Goal: Check status: Check status

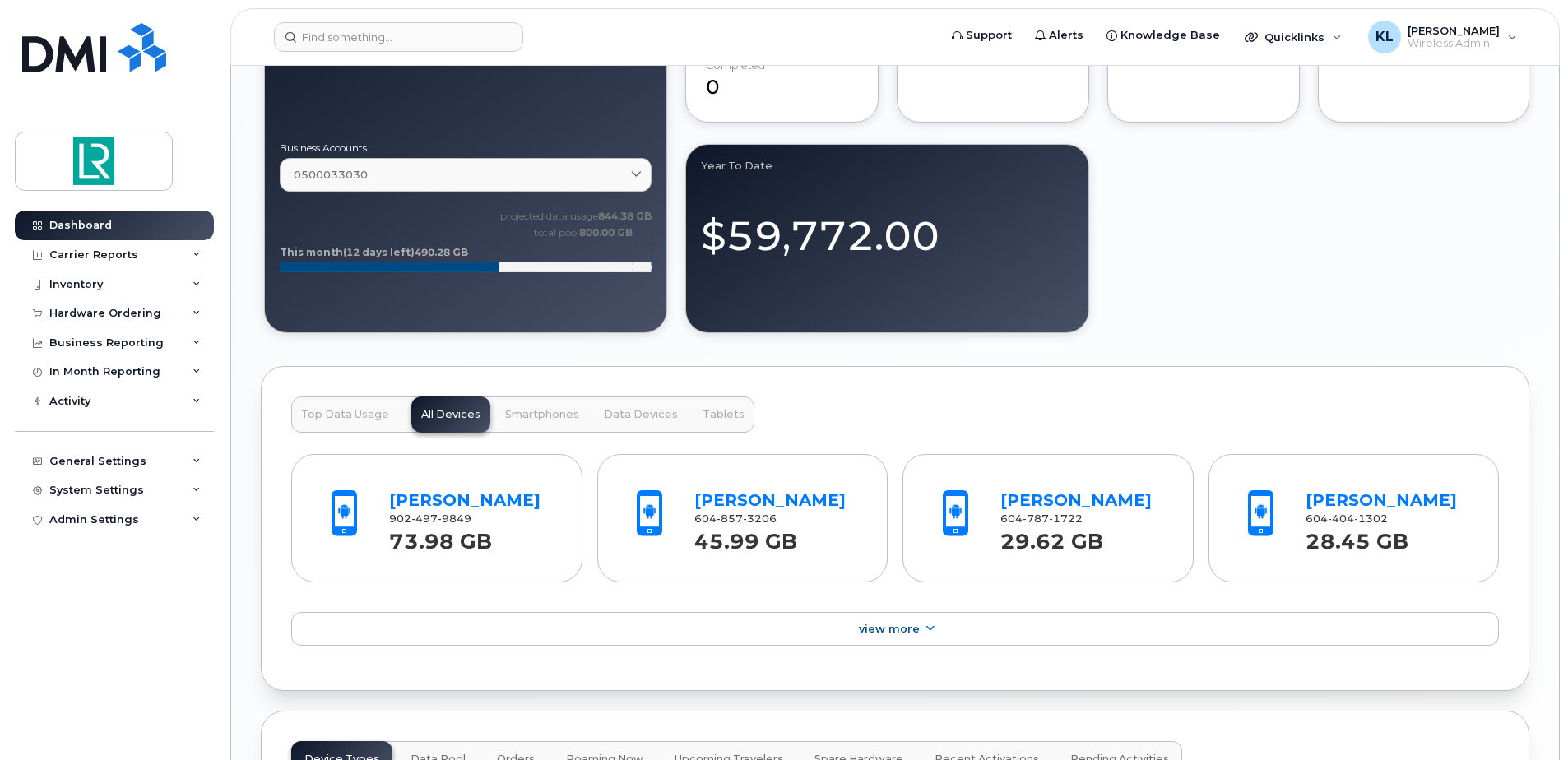
scroll to position [1644, 0]
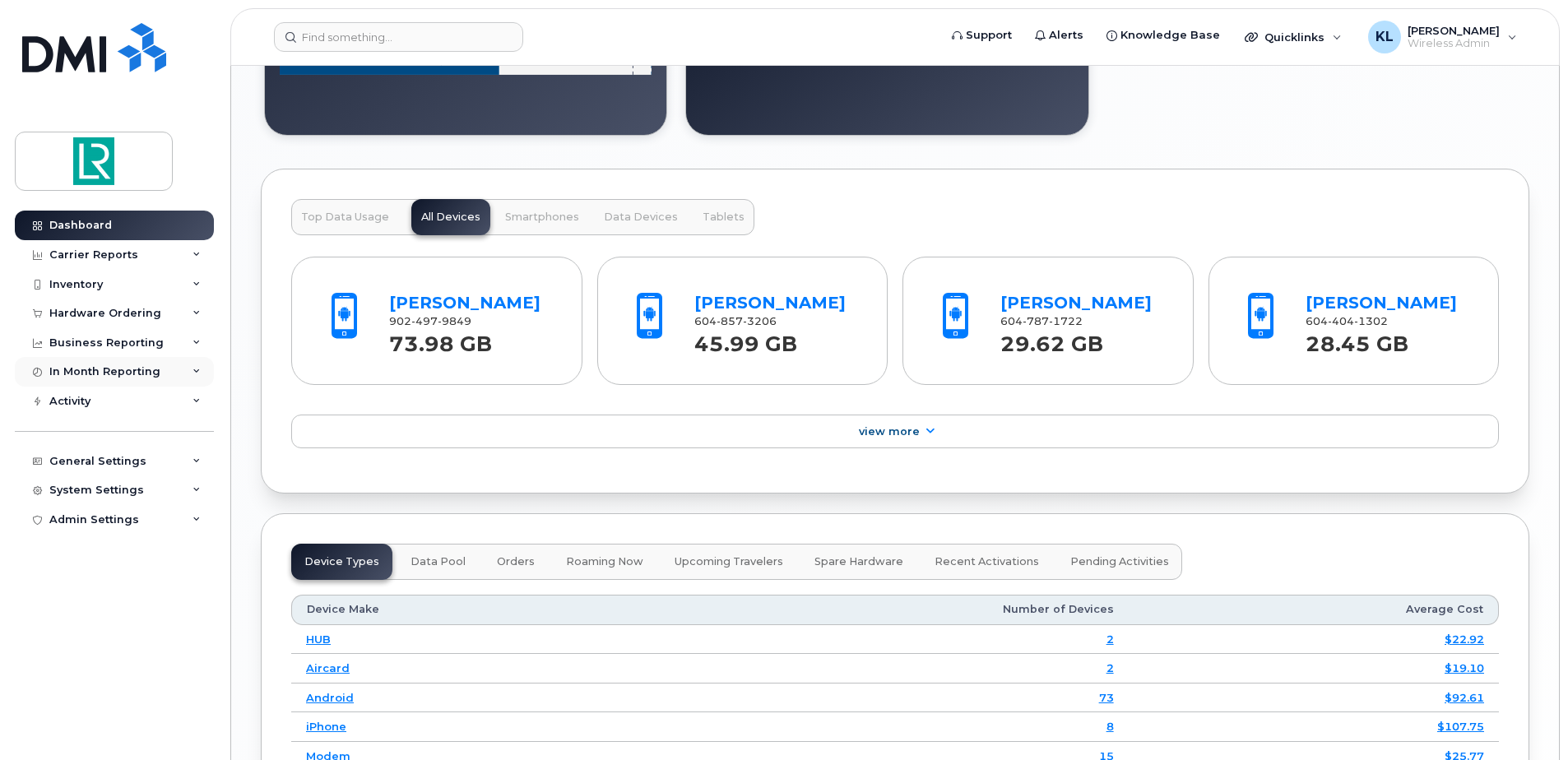
click at [186, 373] on div "In Month Reporting" at bounding box center [114, 371] width 199 height 29
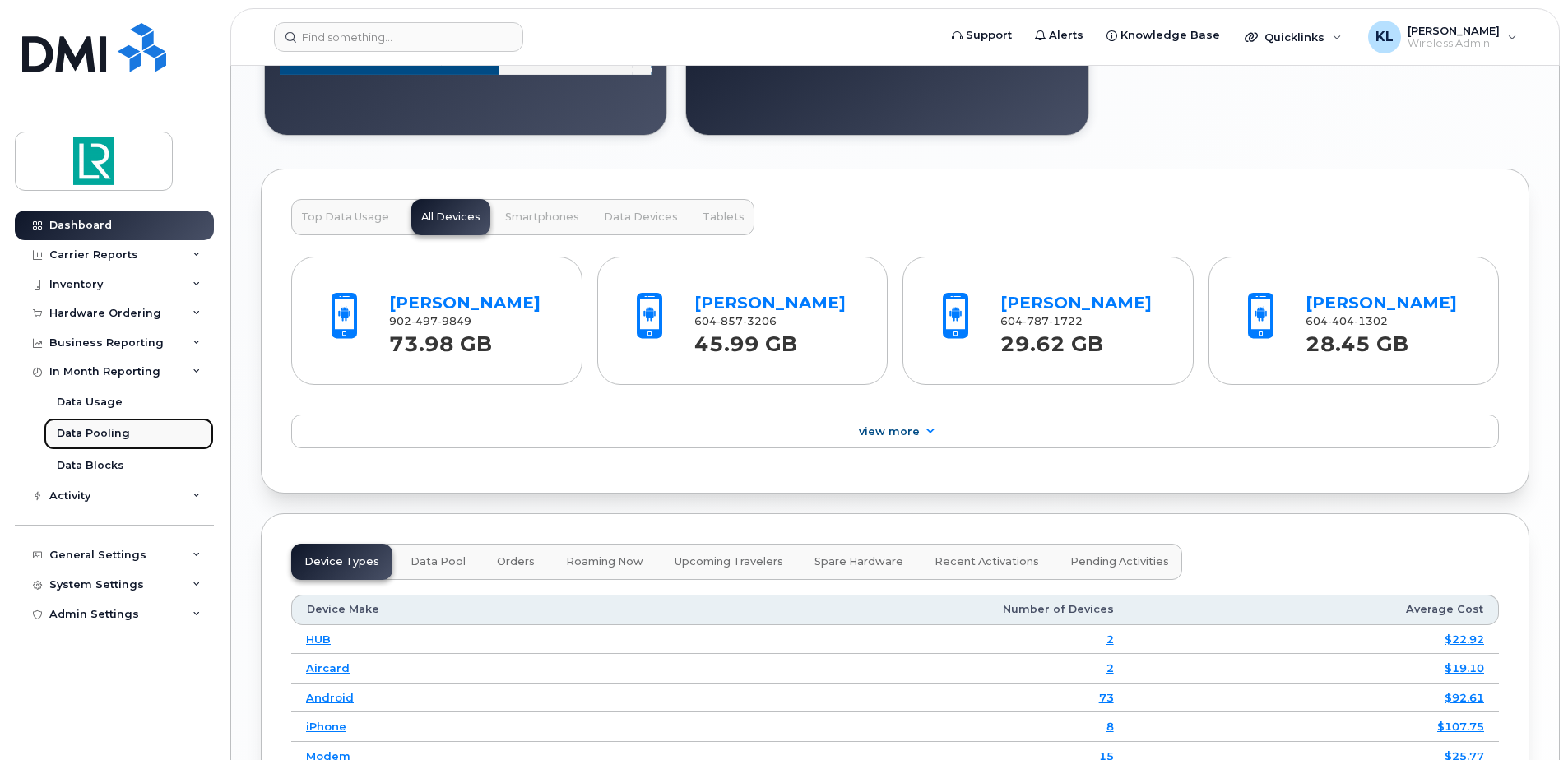
click at [138, 431] on link "Data Pooling" at bounding box center [128, 433] width 170 height 31
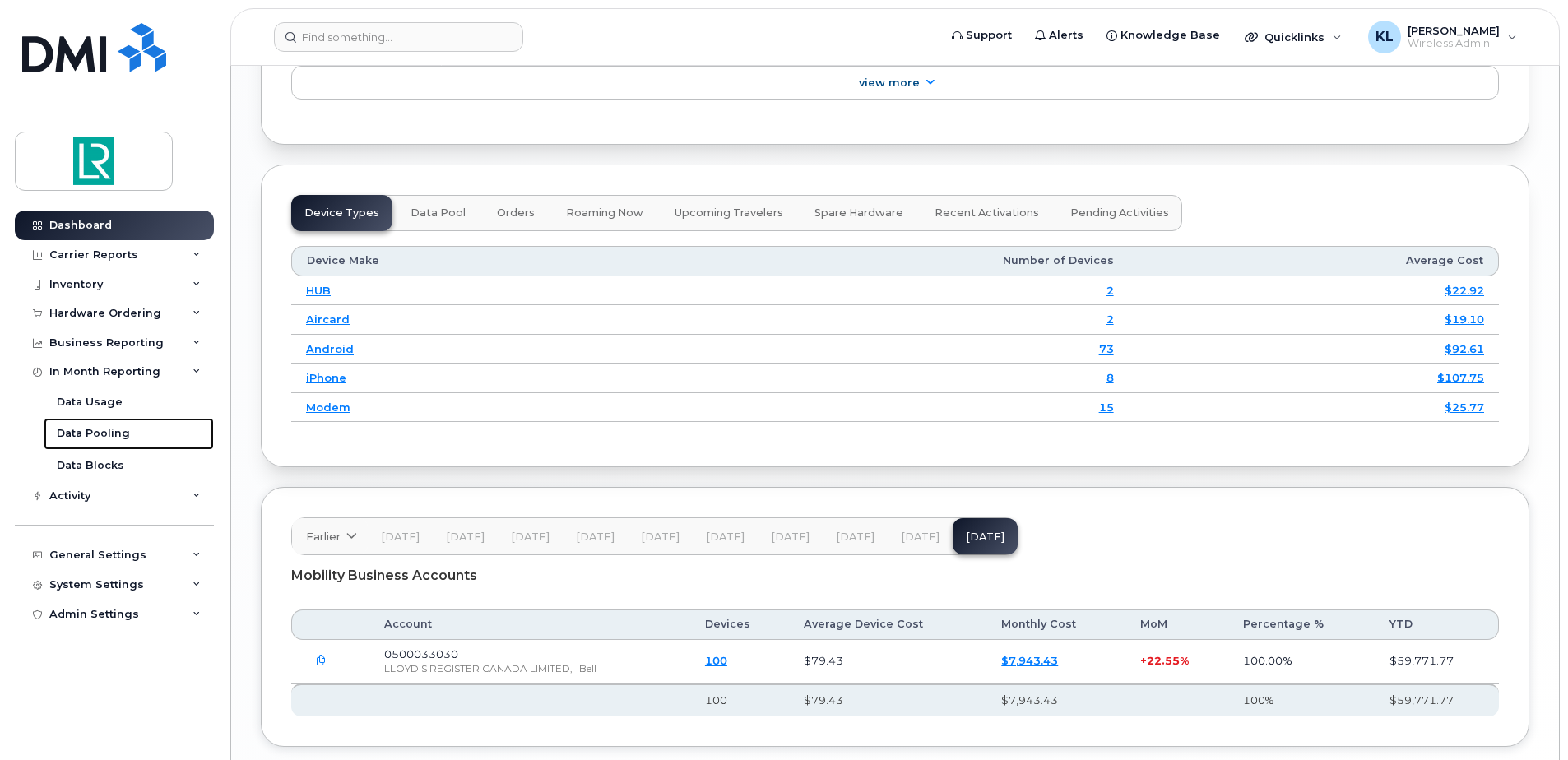
scroll to position [2085, 0]
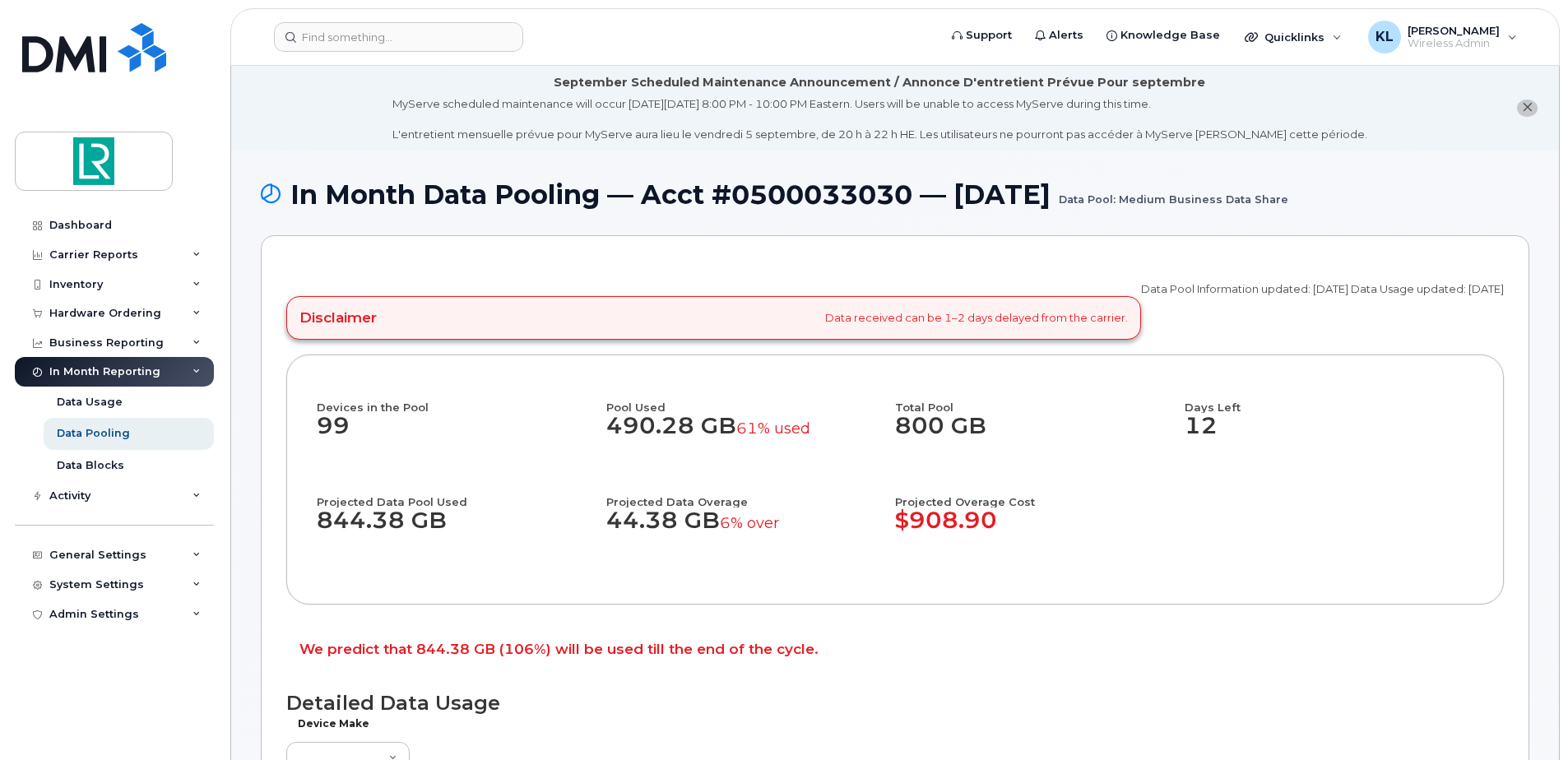
click at [304, 120] on li "September Scheduled Maintenance Announcement / Annonce D'entretient Prévue Pour…" at bounding box center [895, 107] width 1328 height 85
click at [101, 227] on div "Dashboard" at bounding box center [81, 226] width 62 height 13
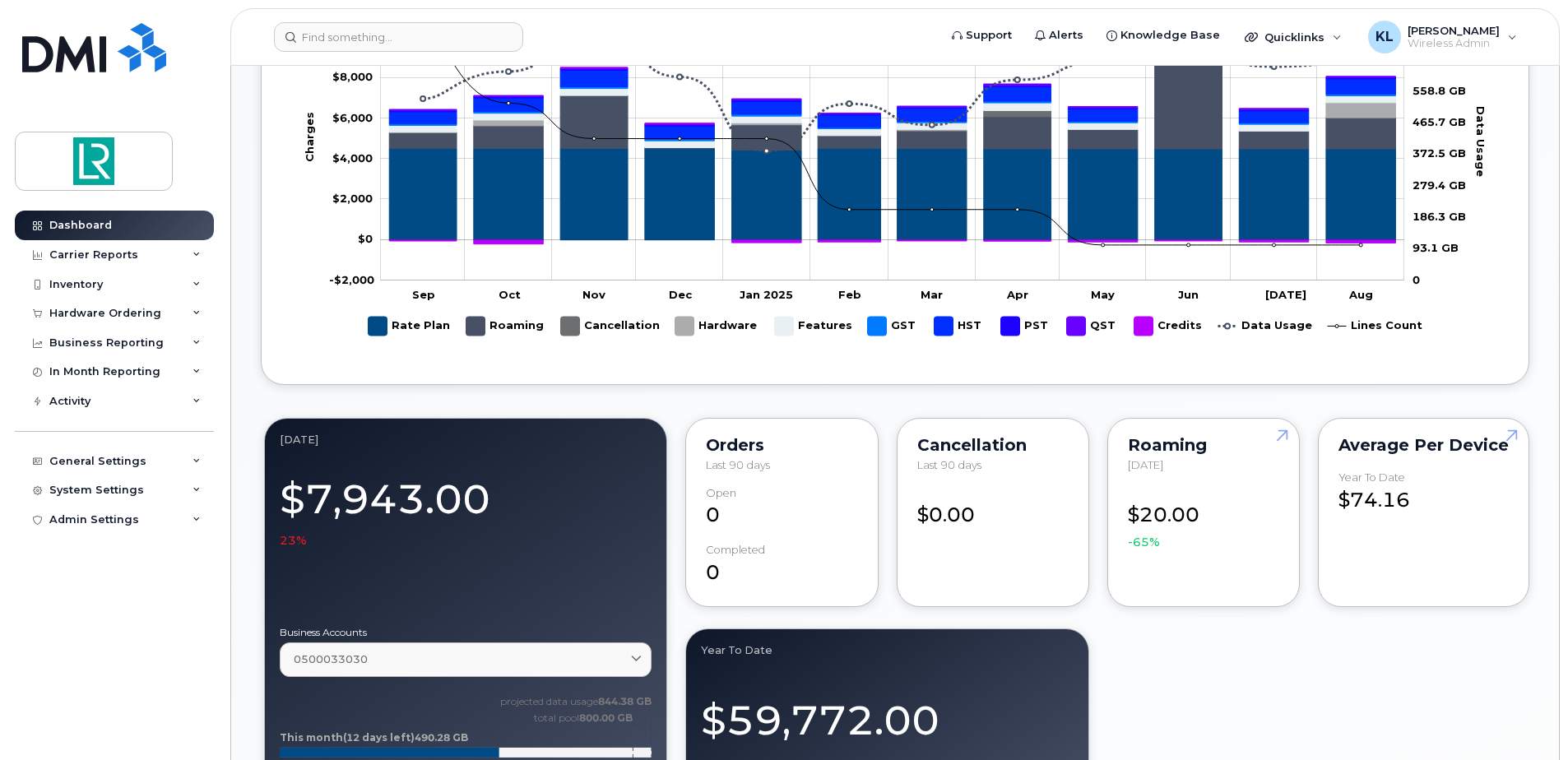
scroll to position [986, 0]
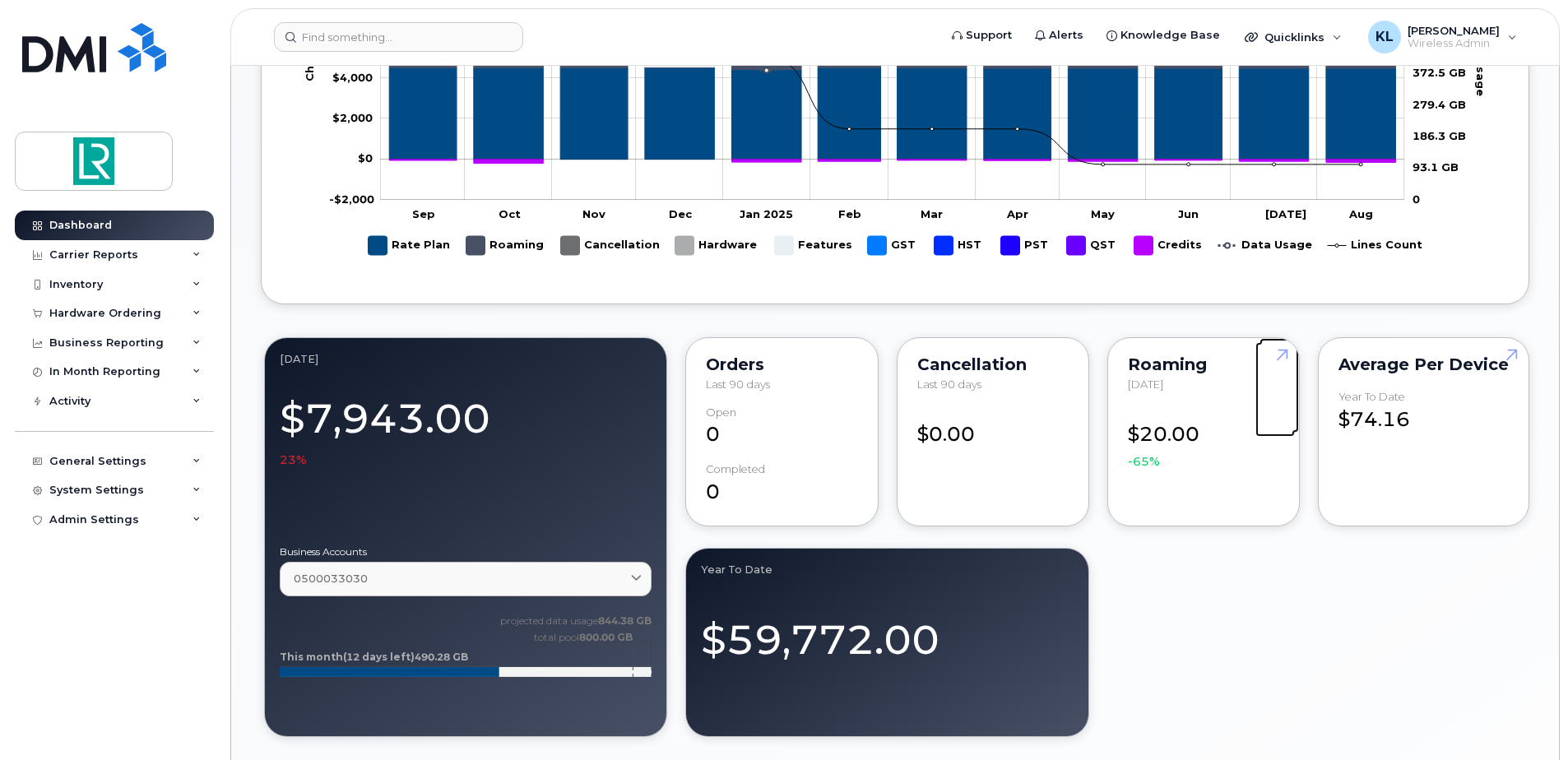
click at [1279, 353] on link at bounding box center [1279, 385] width 39 height 95
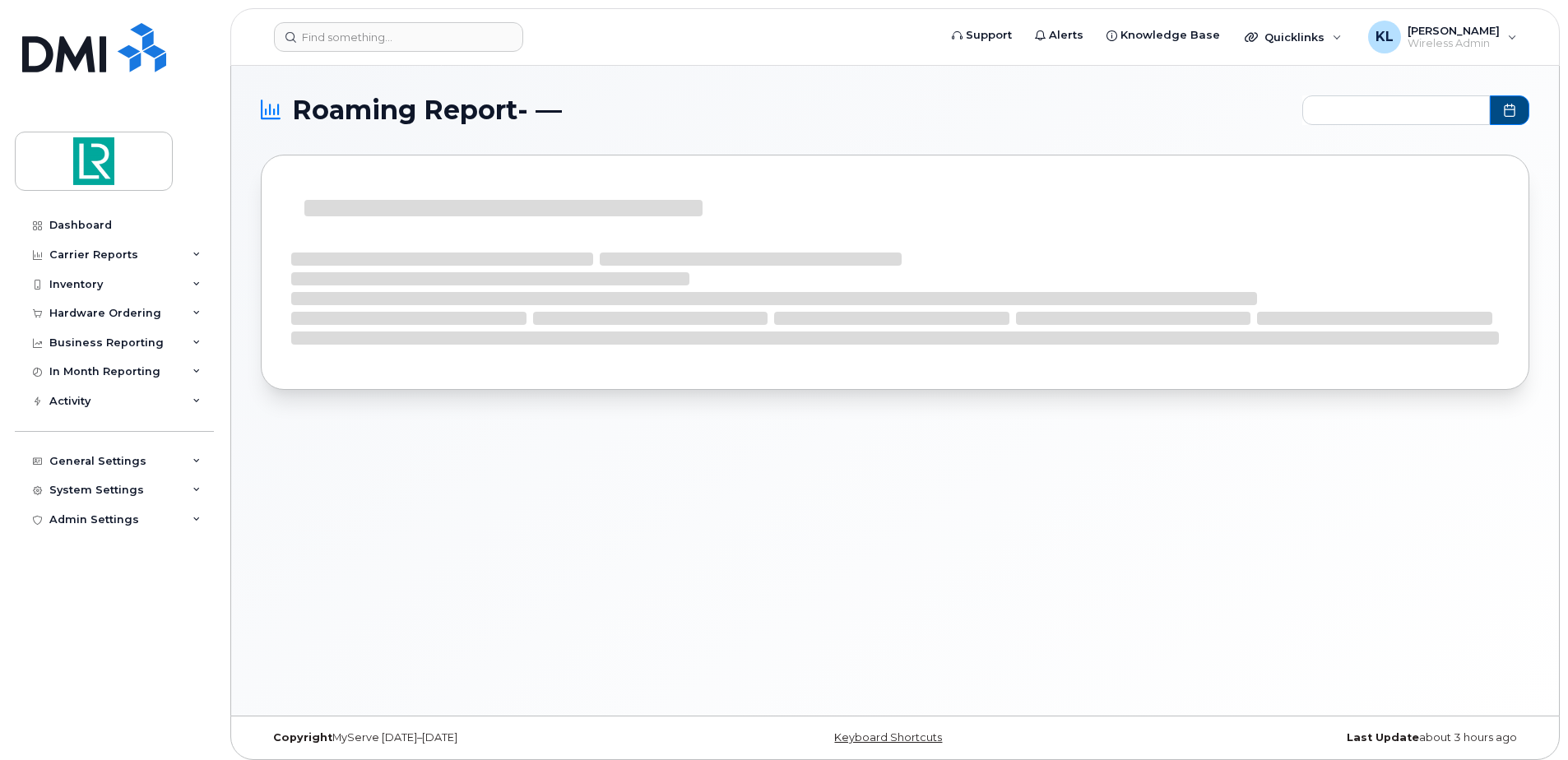
type input "2024-09 - 2025-08"
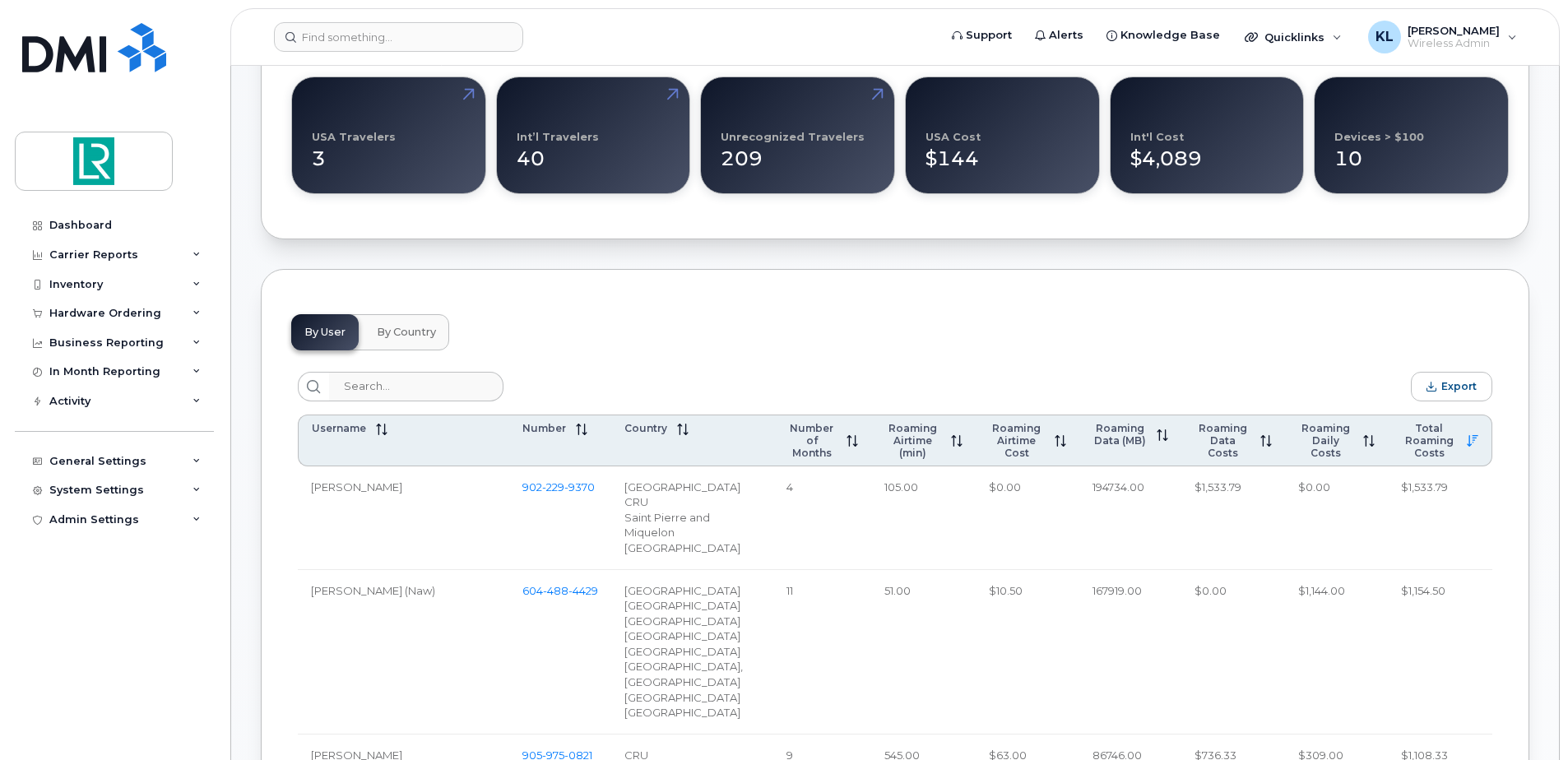
scroll to position [82, 0]
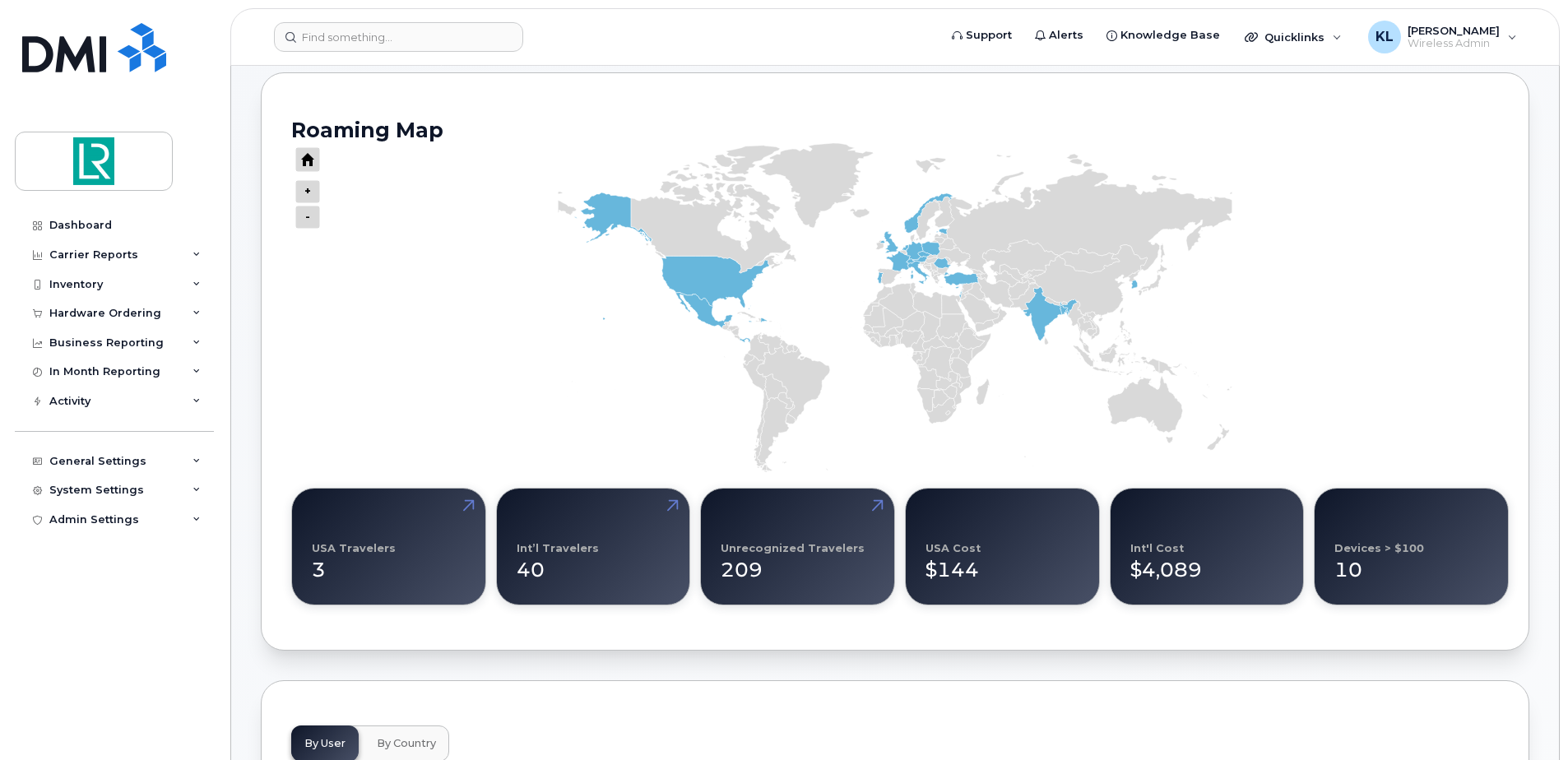
click at [473, 145] on rect "Chart" at bounding box center [895, 308] width 1208 height 329
click at [98, 153] on img at bounding box center [93, 161] width 127 height 48
